Goal: Transaction & Acquisition: Purchase product/service

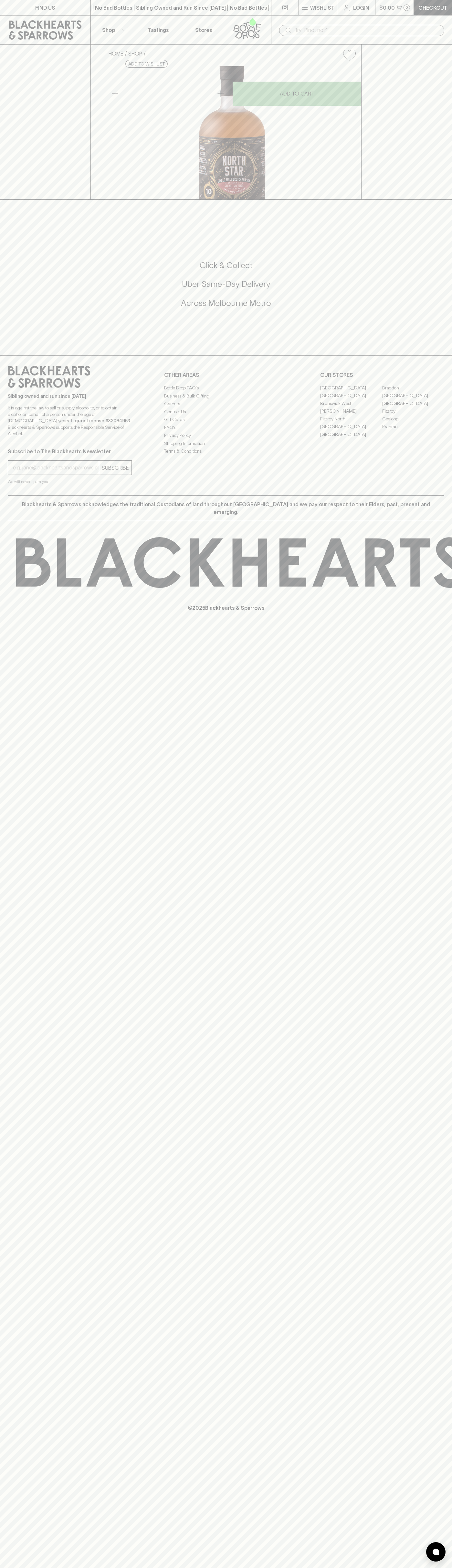
click at [401, 12] on button "$0.00 0" at bounding box center [394, 7] width 38 height 15
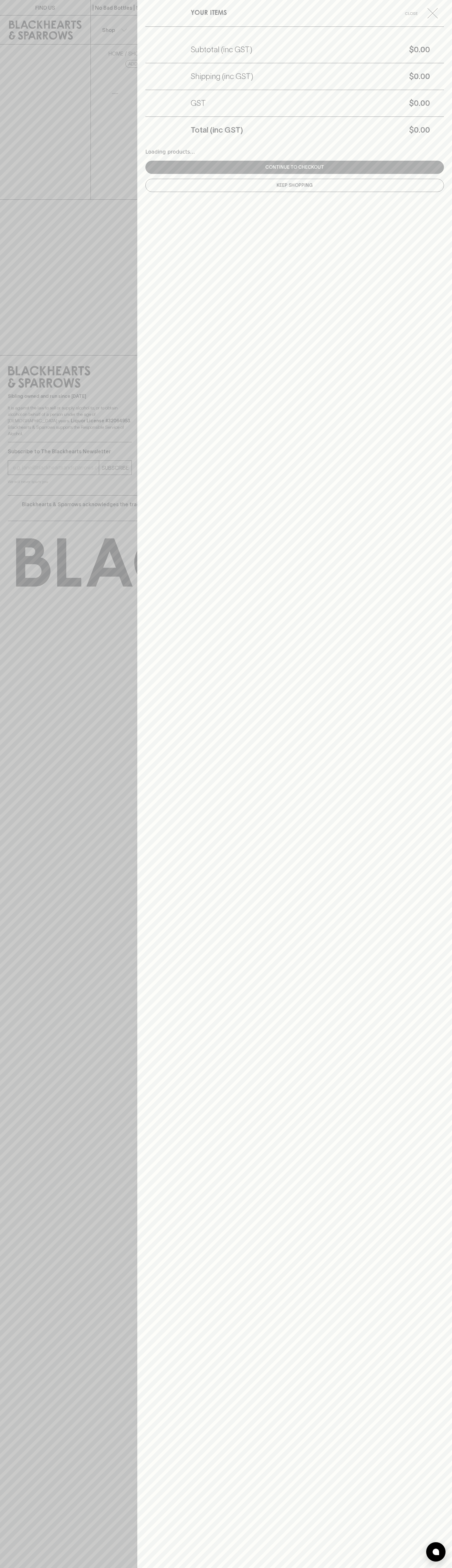
click at [425, 162] on div "Loading products... Continue to checkout Keep Shopping" at bounding box center [295, 175] width 298 height 65
click at [380, 1567] on html "FIND US | No Bad Bottles | Sibling Owned and Run Since 2006 | No Bad Bottles | …" at bounding box center [226, 784] width 452 height 1568
click at [23, 477] on div at bounding box center [226, 784] width 452 height 1568
